Goal: Information Seeking & Learning: Learn about a topic

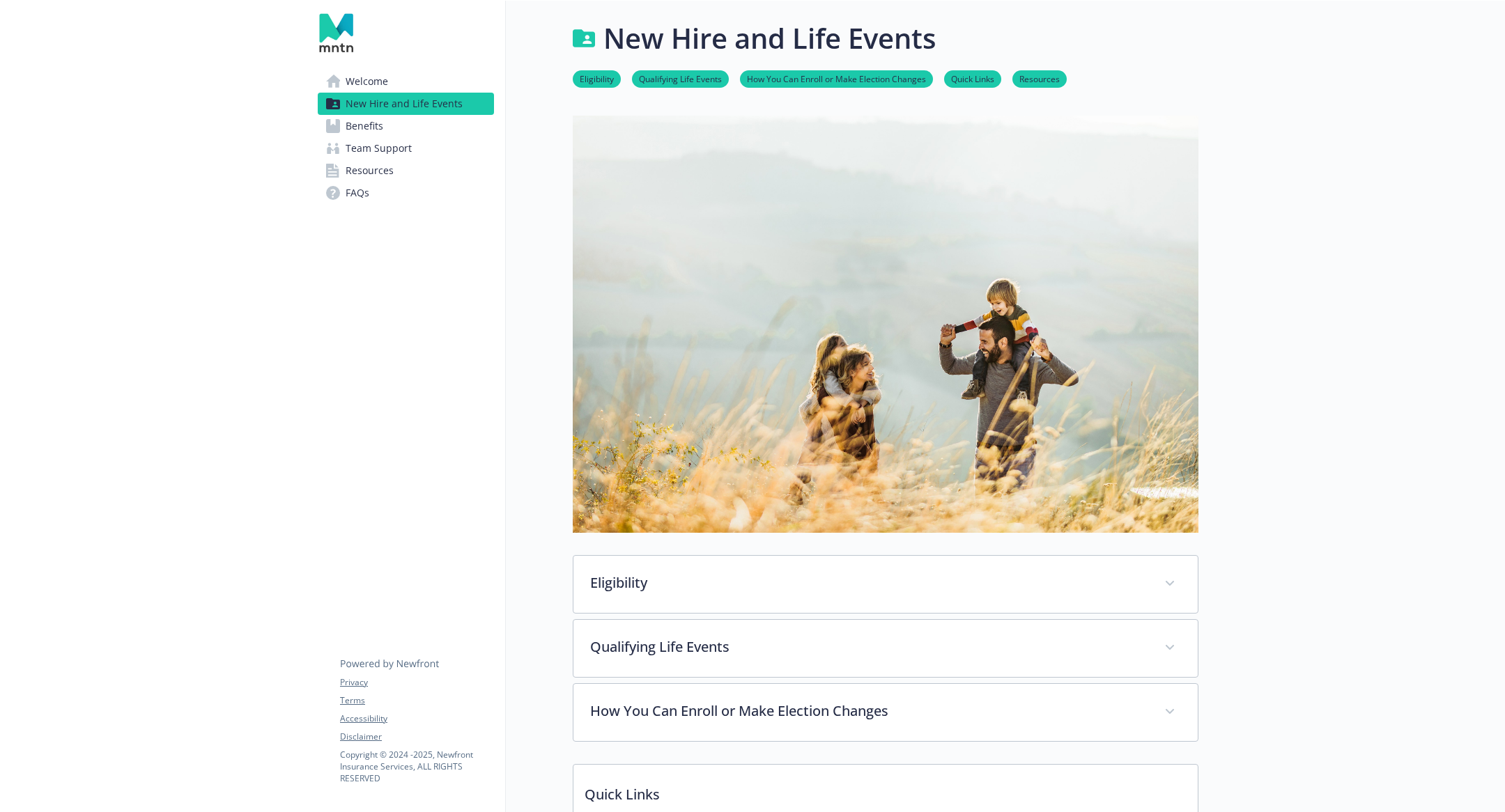
scroll to position [602, 0]
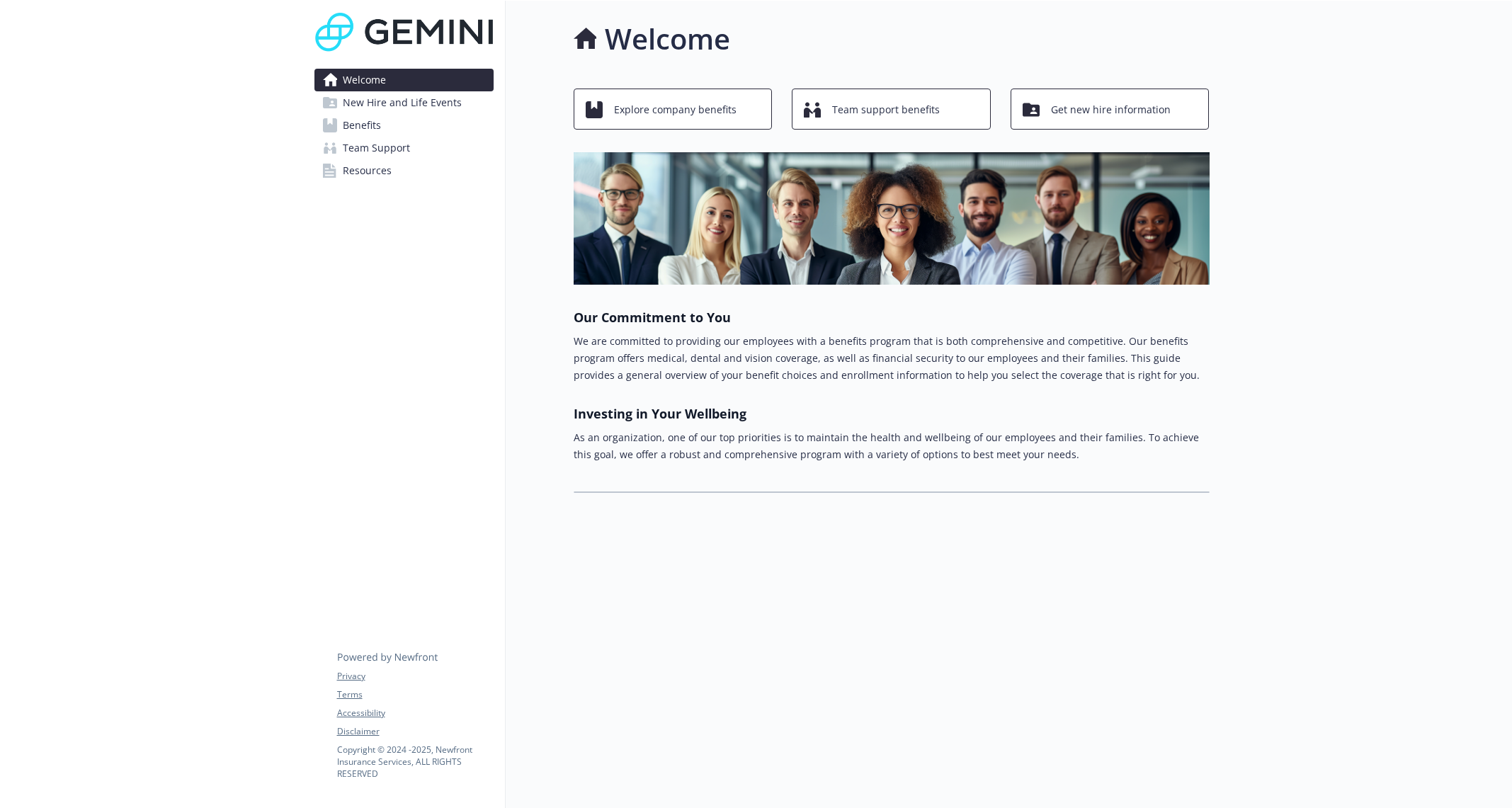
click at [412, 95] on span "New Hire and Life Events" at bounding box center [402, 102] width 119 height 23
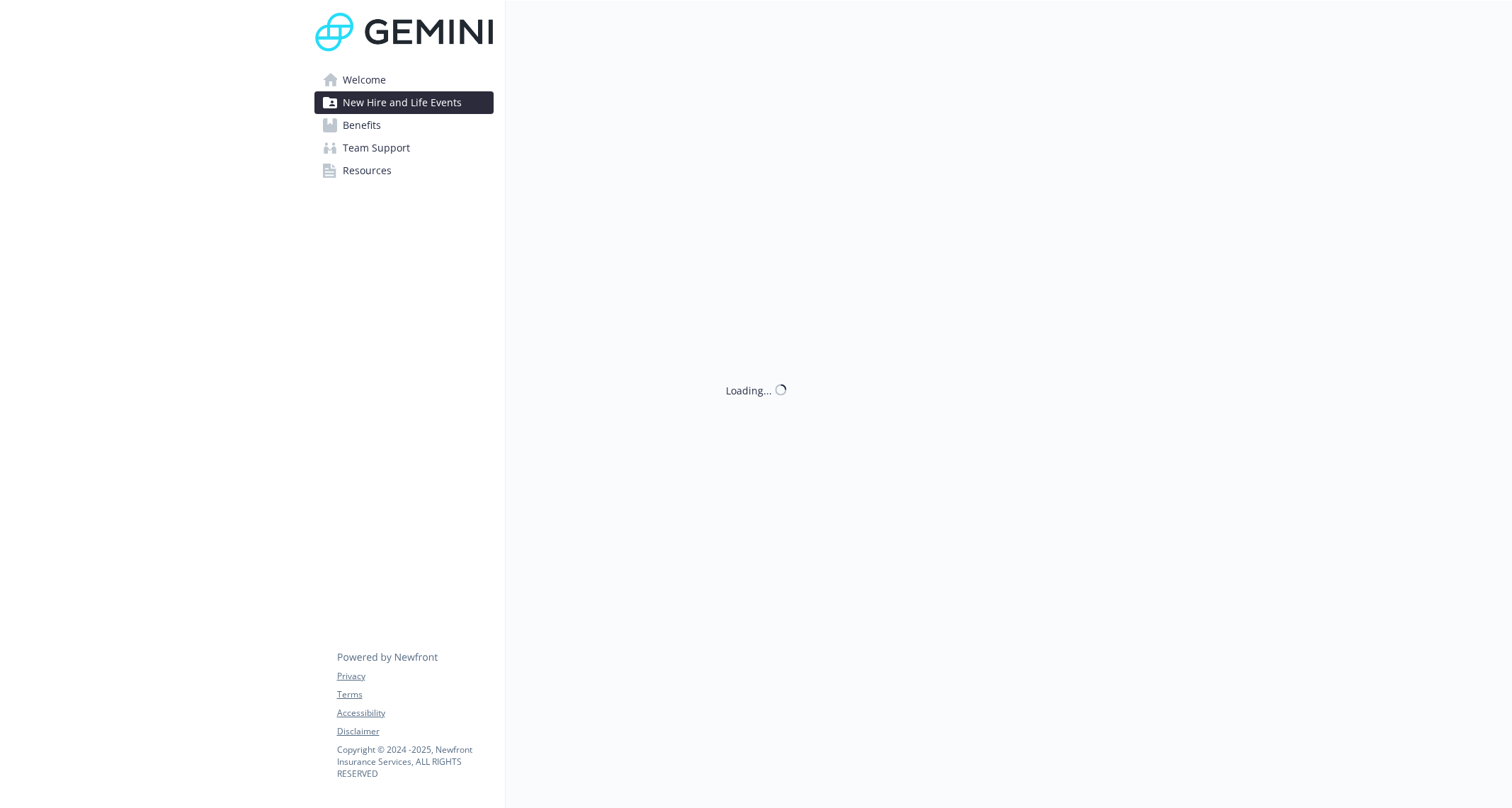
click at [405, 126] on link "Benefits" at bounding box center [404, 125] width 179 height 23
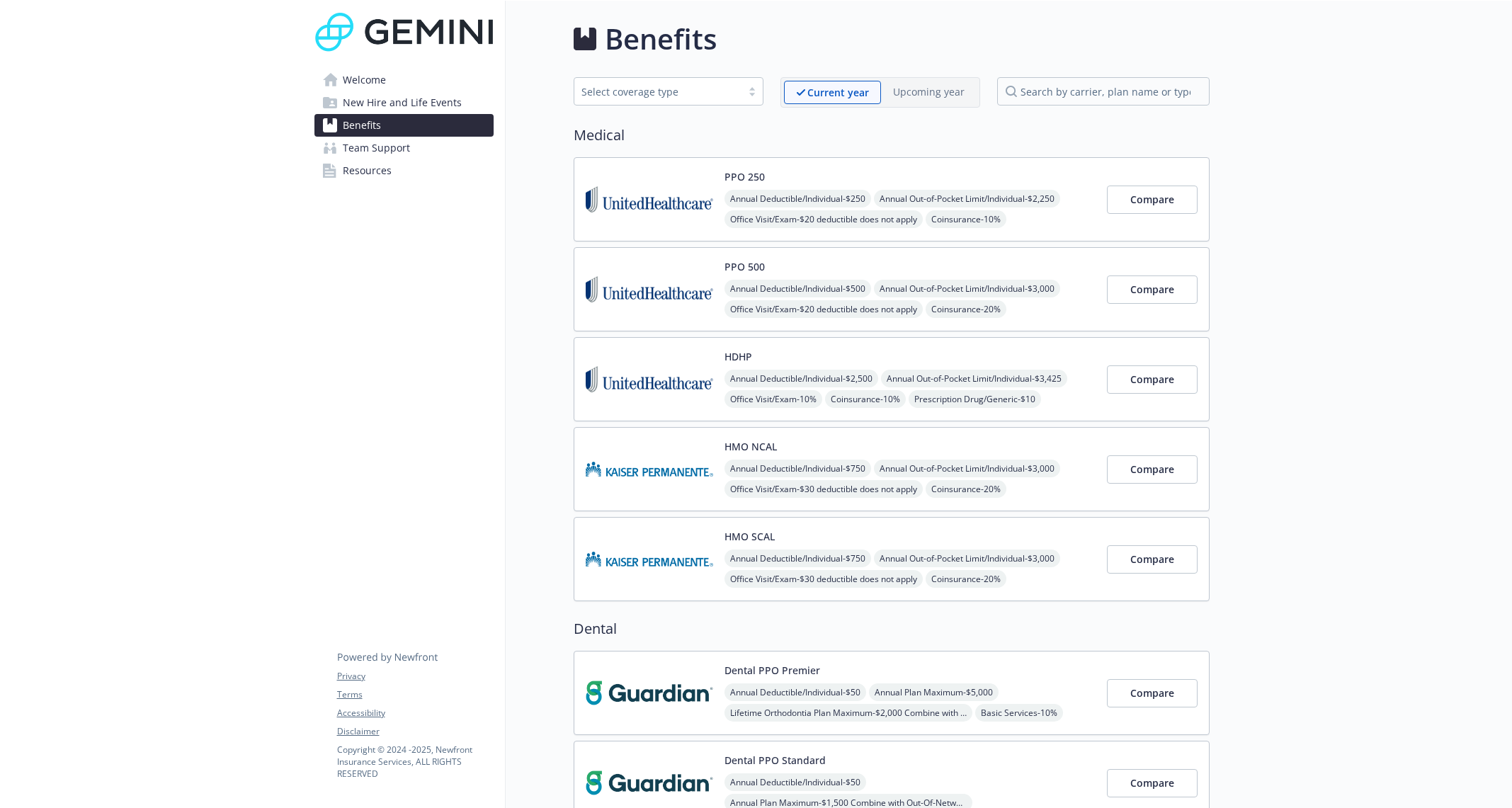
click at [834, 102] on div "Current year" at bounding box center [832, 92] width 97 height 24
click at [923, 91] on p "Upcoming year" at bounding box center [929, 92] width 71 height 15
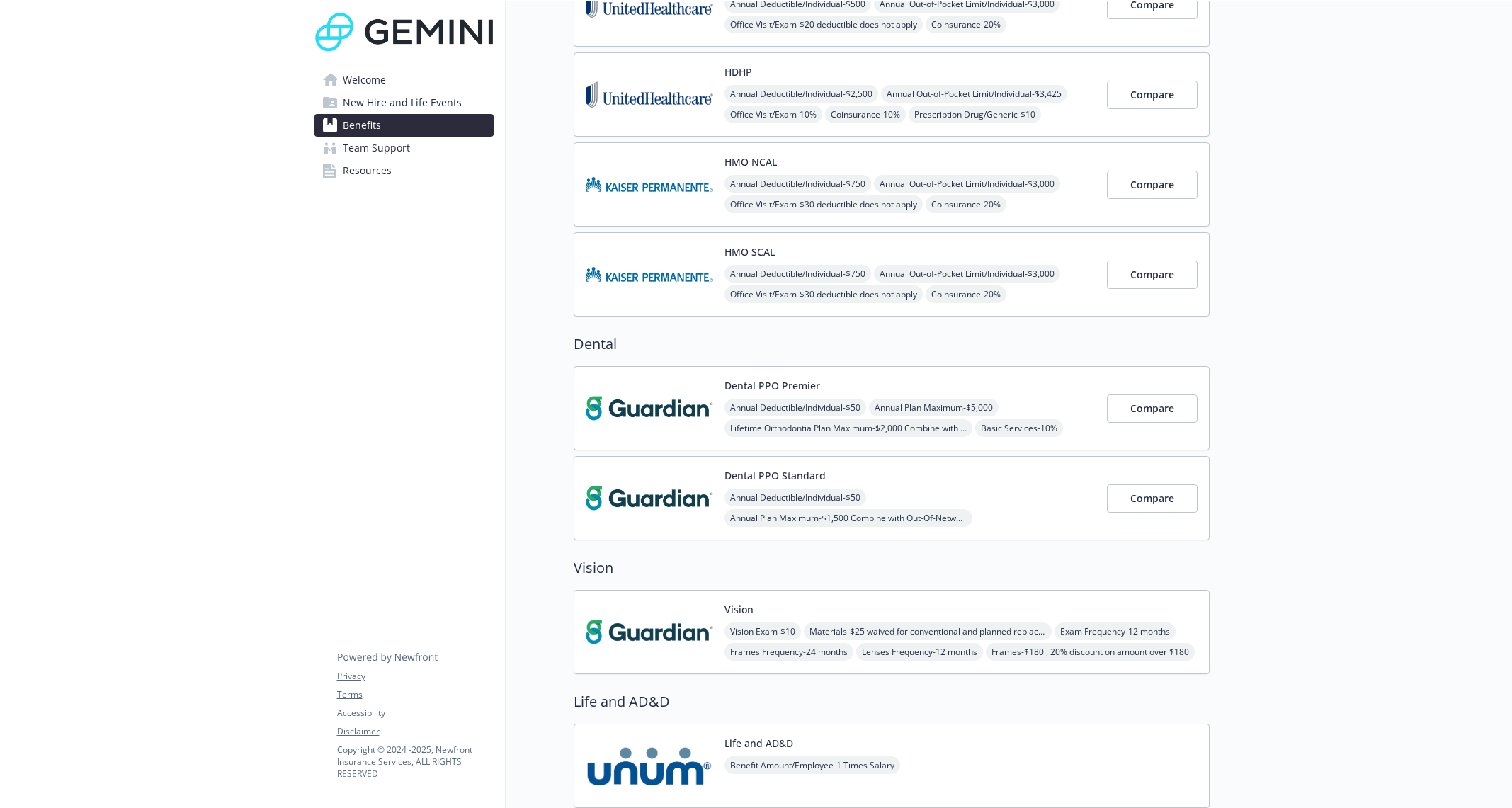
scroll to position [334, 0]
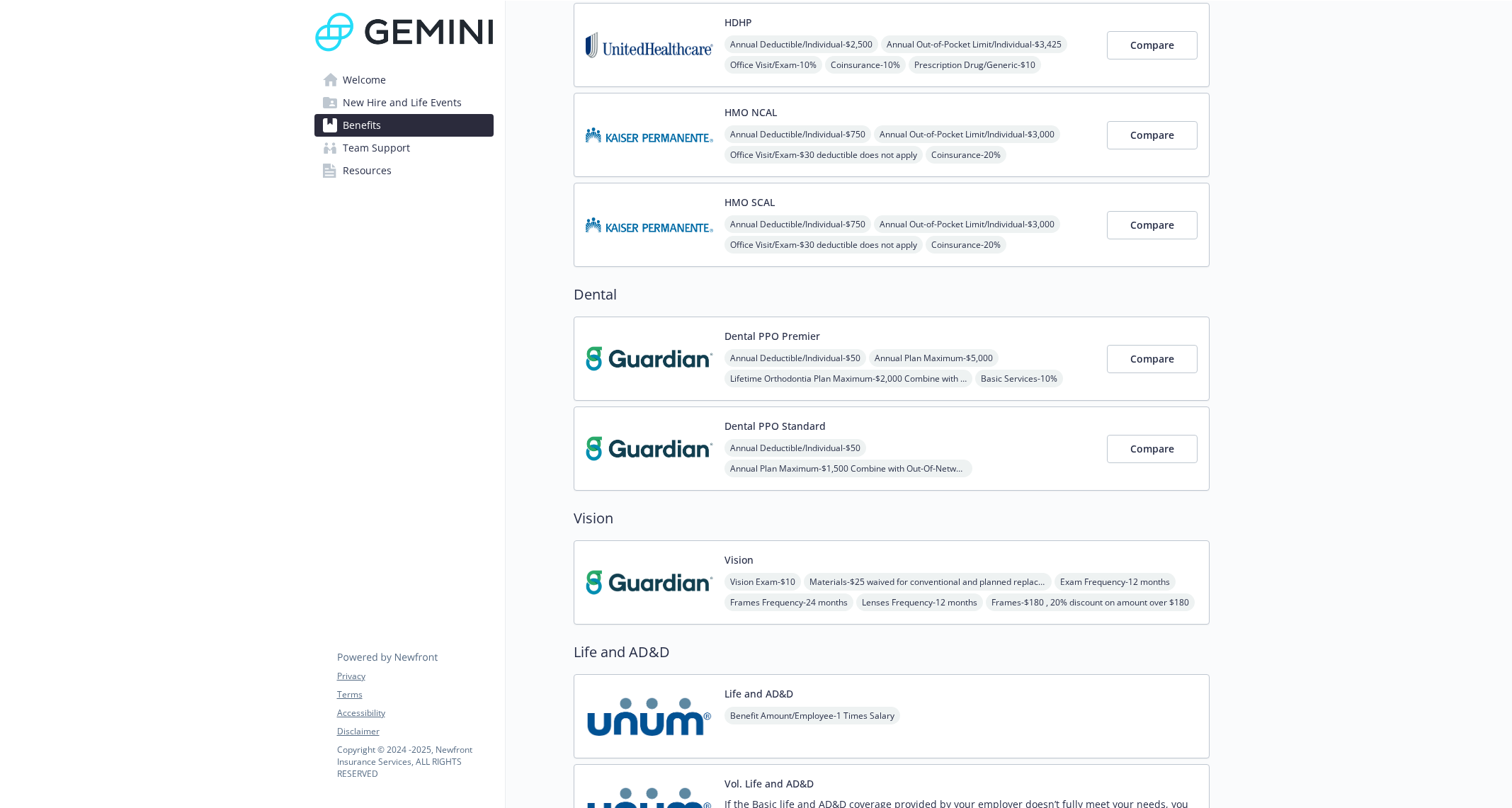
click at [672, 196] on img at bounding box center [649, 225] width 128 height 60
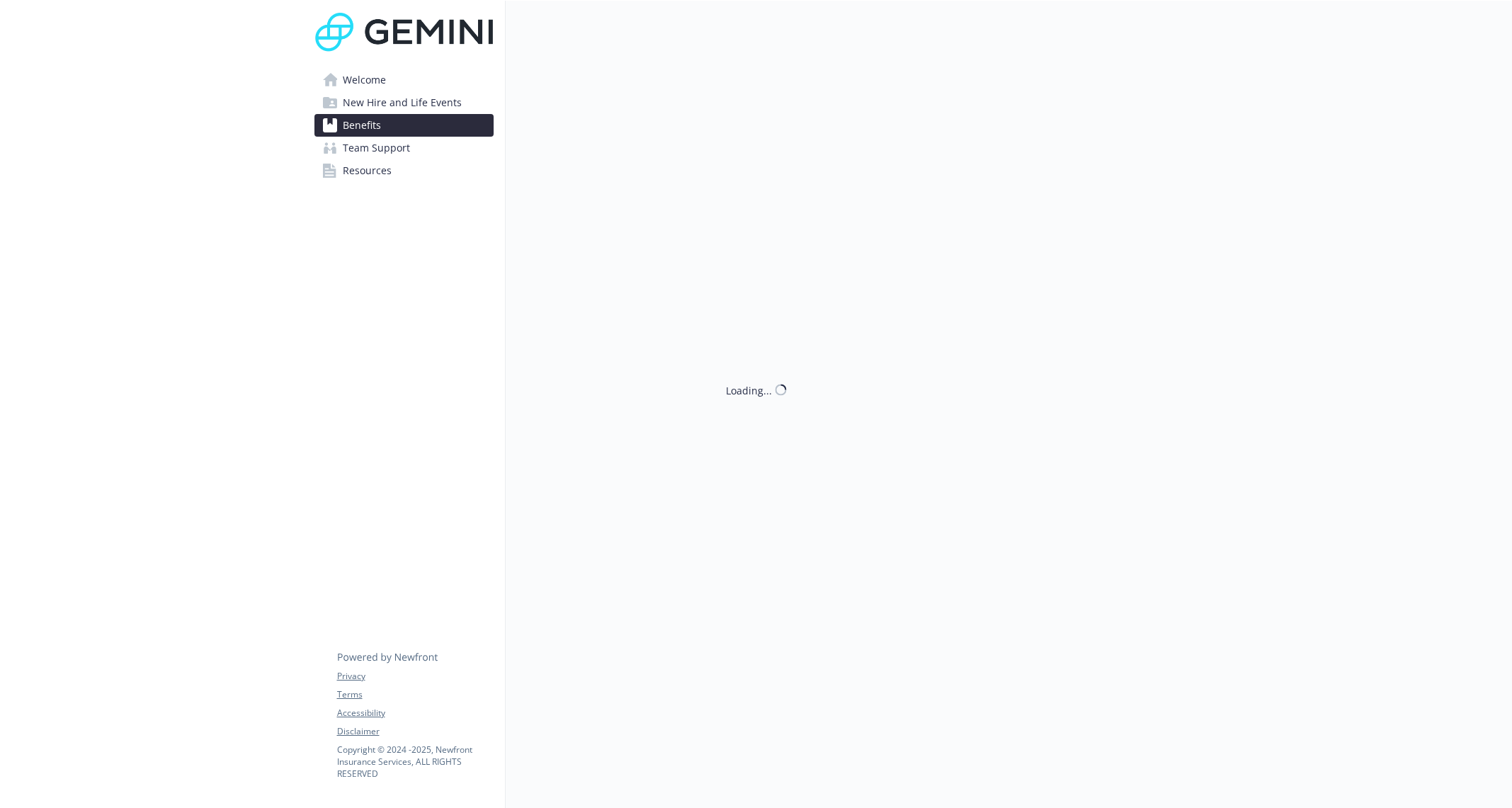
scroll to position [334, 0]
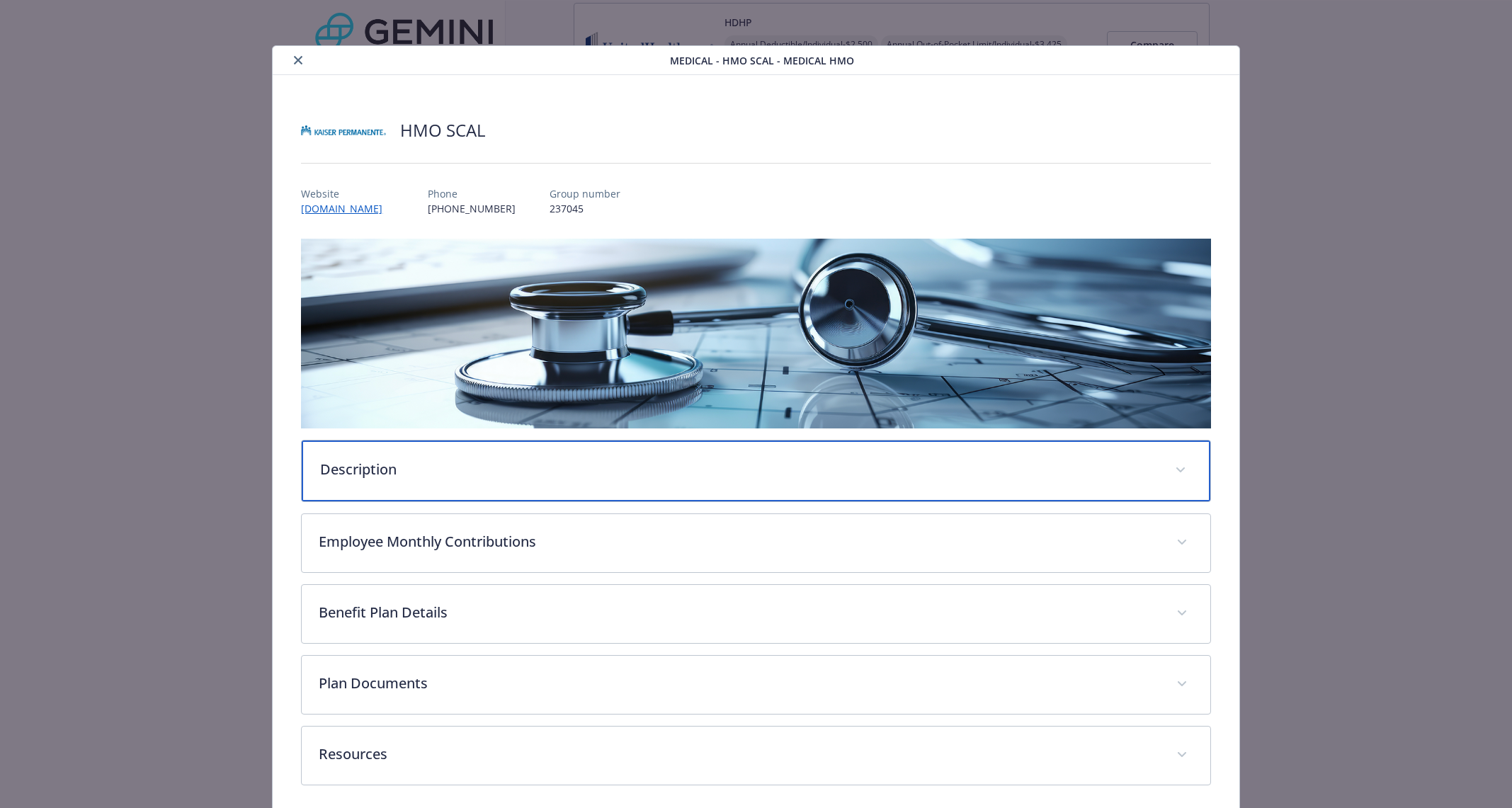
click at [860, 488] on div "Description" at bounding box center [755, 471] width 908 height 61
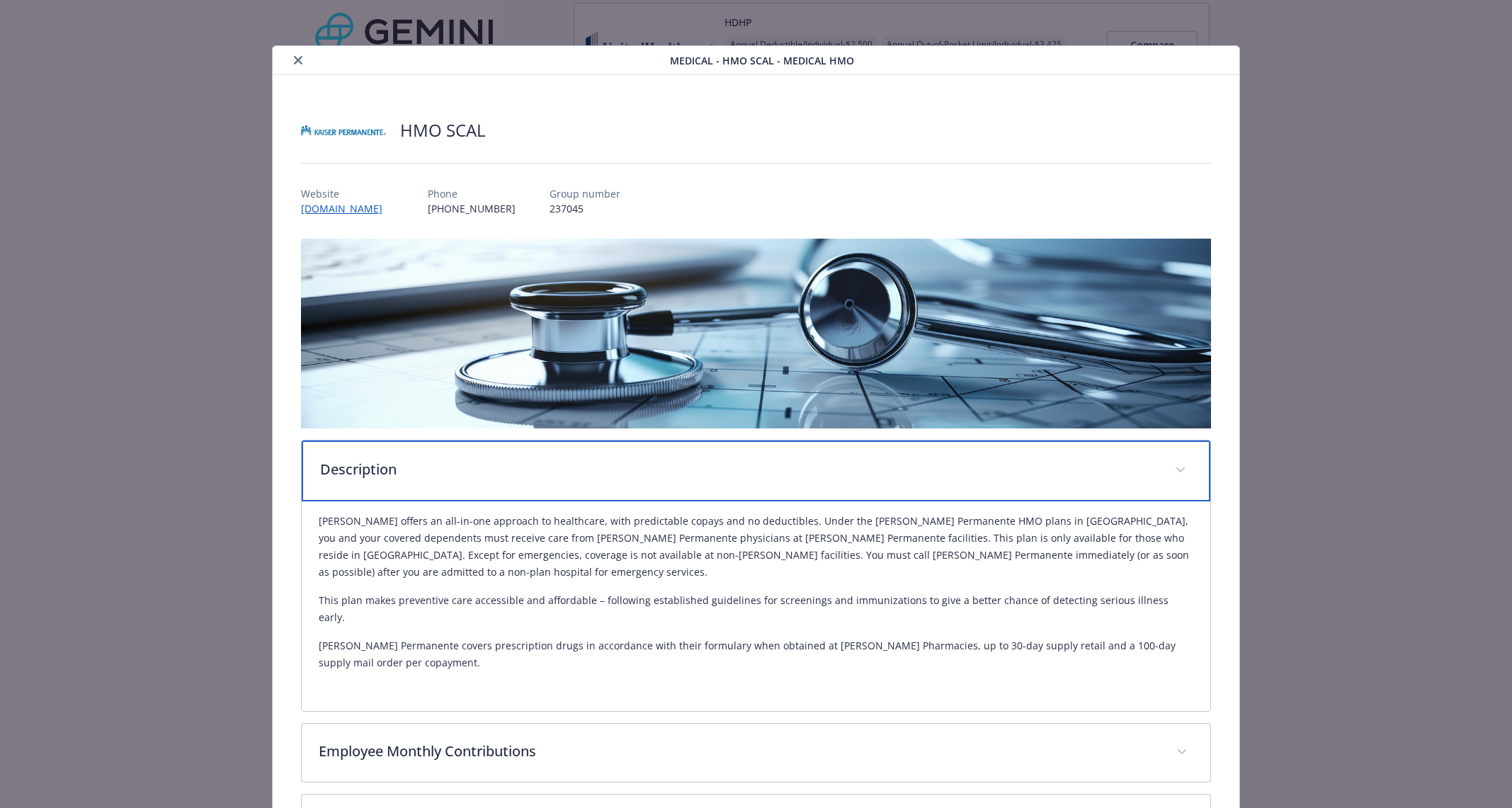
click at [860, 488] on div "Description" at bounding box center [755, 471] width 908 height 61
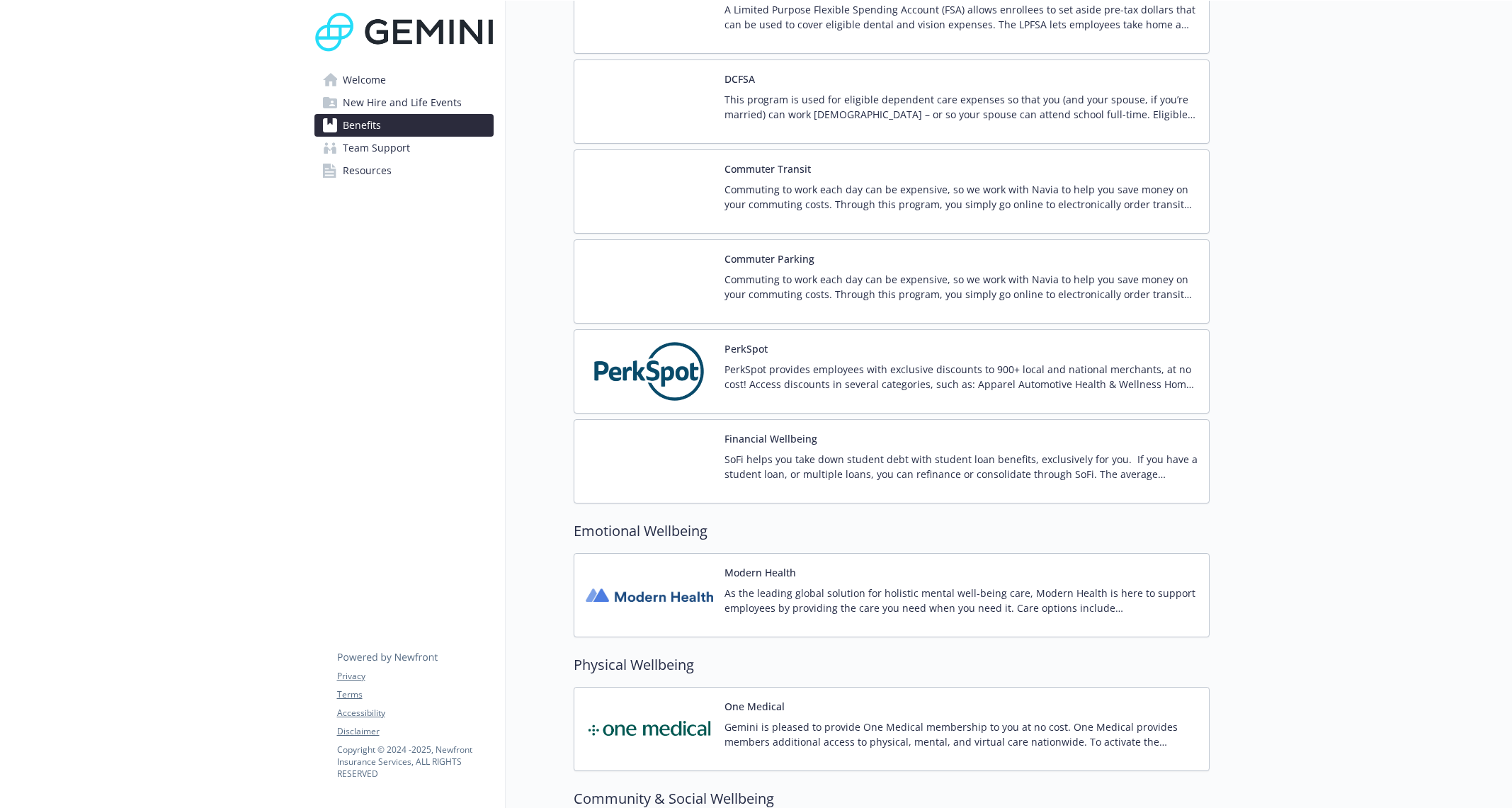
scroll to position [1941, 0]
